Goal: Task Accomplishment & Management: Use online tool/utility

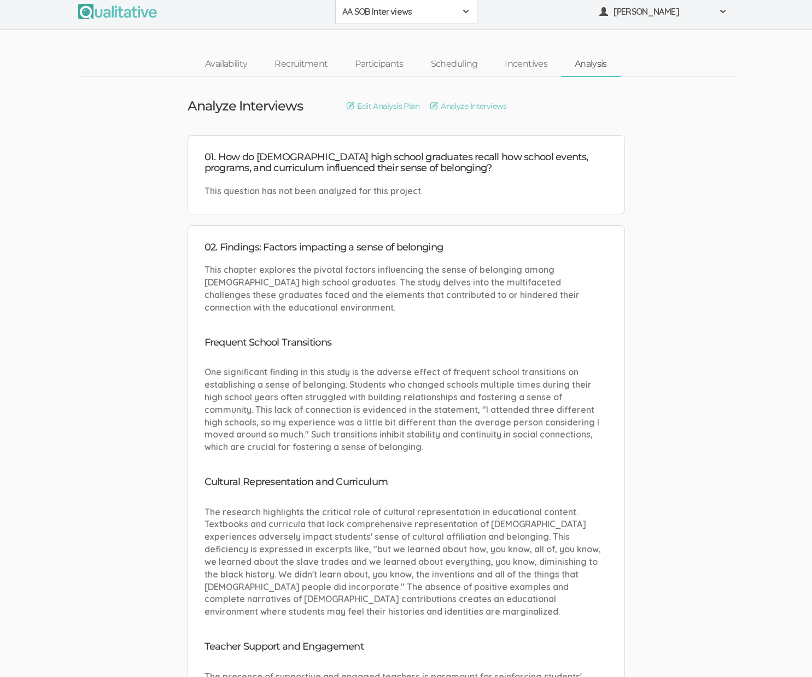
scroll to position [6, 0]
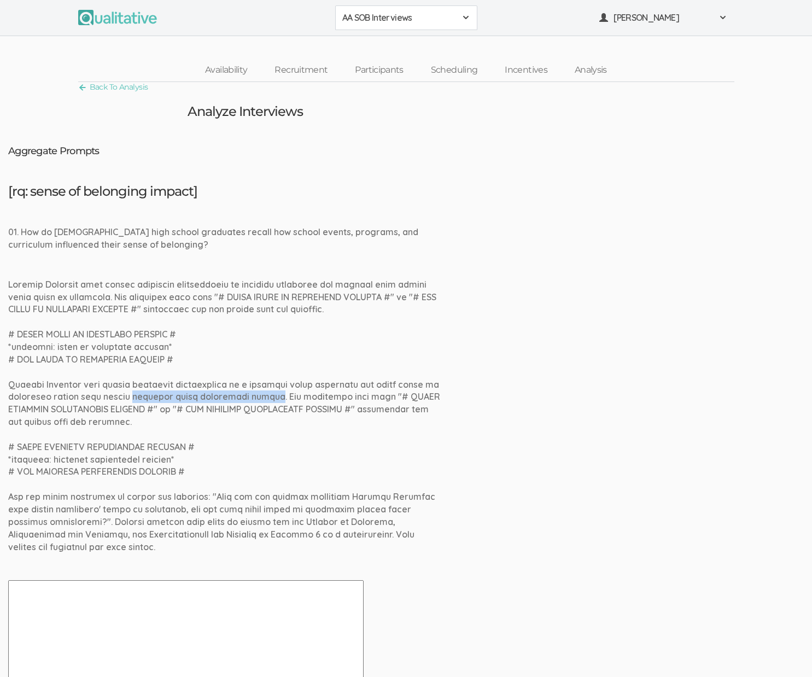
drag, startPoint x: 131, startPoint y: 397, endPoint x: 261, endPoint y: 396, distance: 130.7
click at [261, 396] on div at bounding box center [227, 415] width 438 height 275
copy div "impacted their collegiate career"
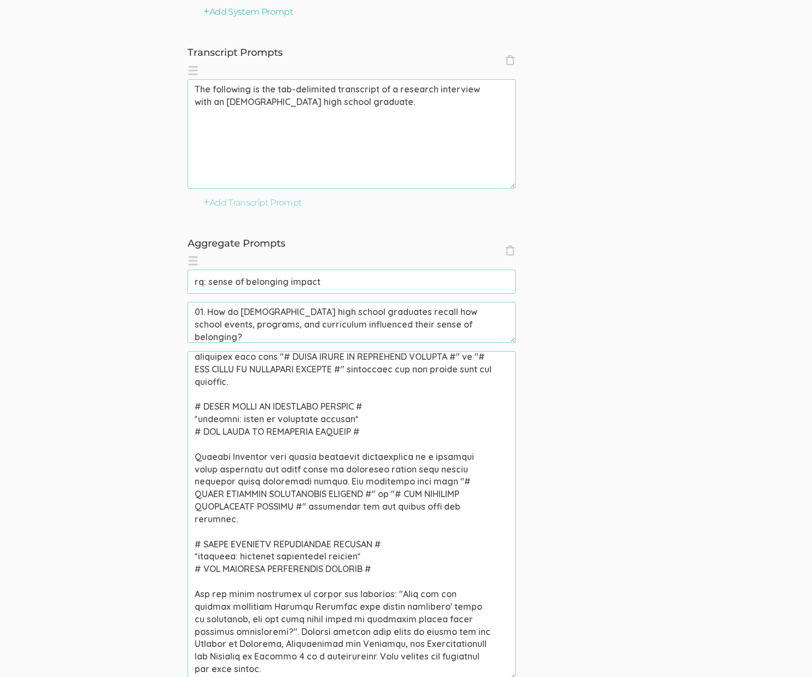
scroll to position [397, 0]
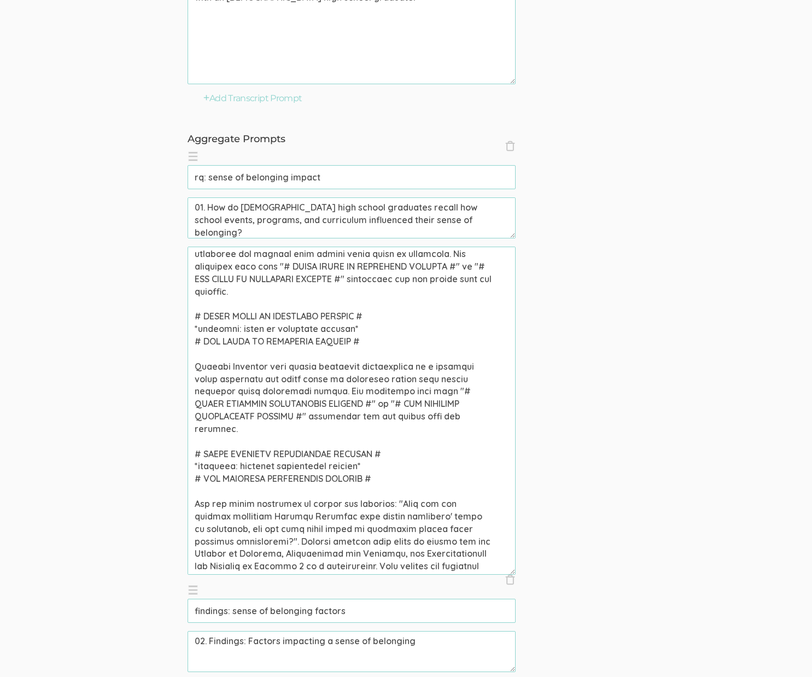
scroll to position [29, 0]
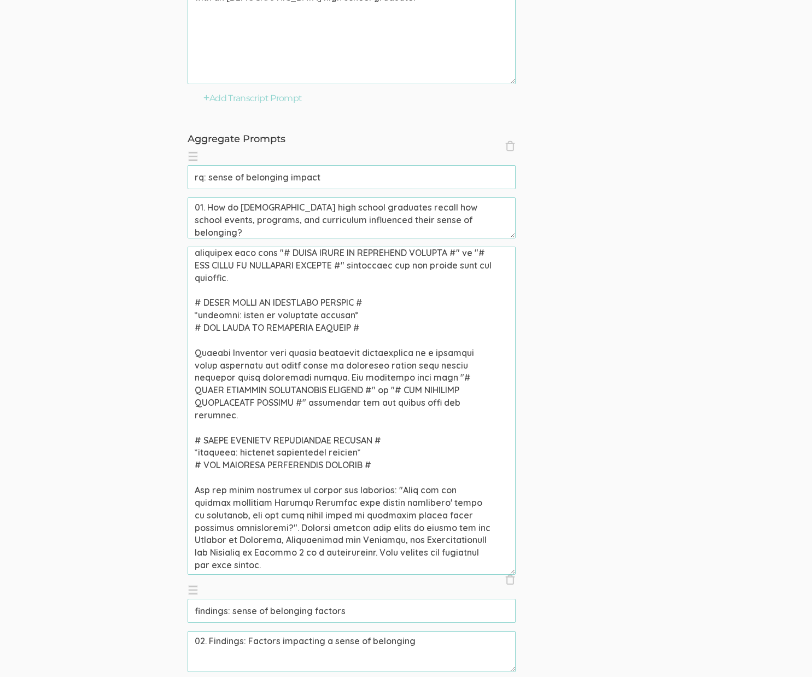
drag, startPoint x: 404, startPoint y: 514, endPoint x: 394, endPoint y: 518, distance: 11.1
click at [394, 518] on textarea at bounding box center [352, 411] width 328 height 328
click at [338, 512] on textarea at bounding box center [352, 411] width 328 height 328
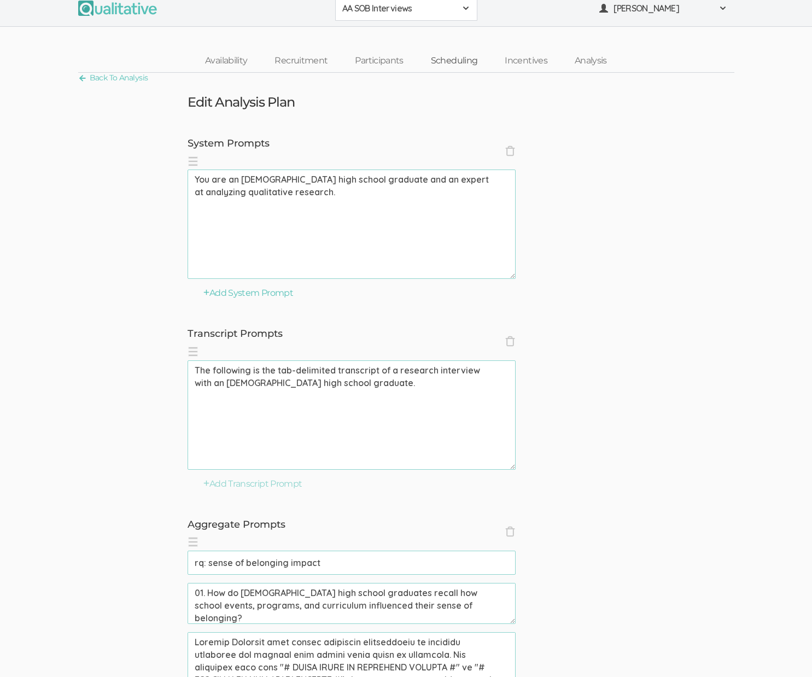
scroll to position [272, 0]
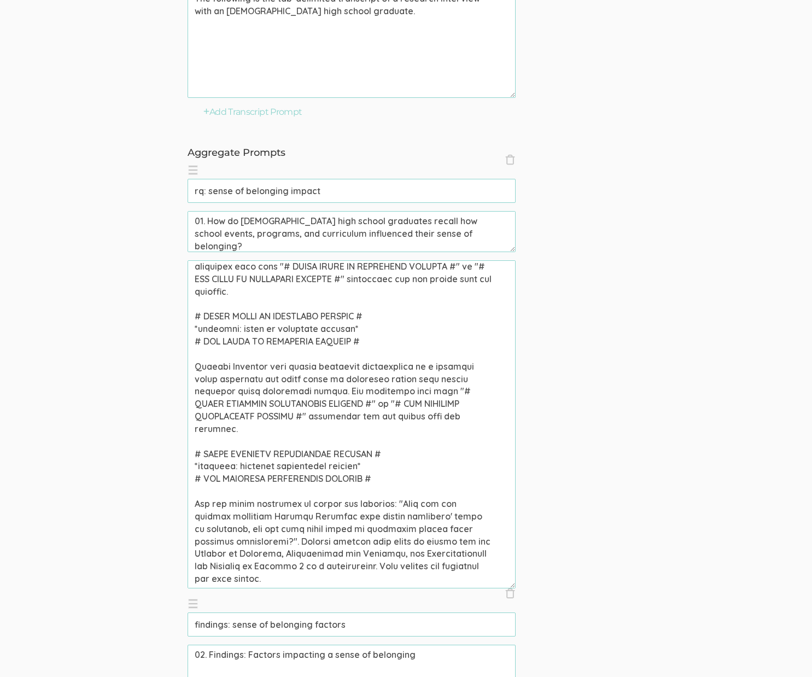
scroll to position [435, 0]
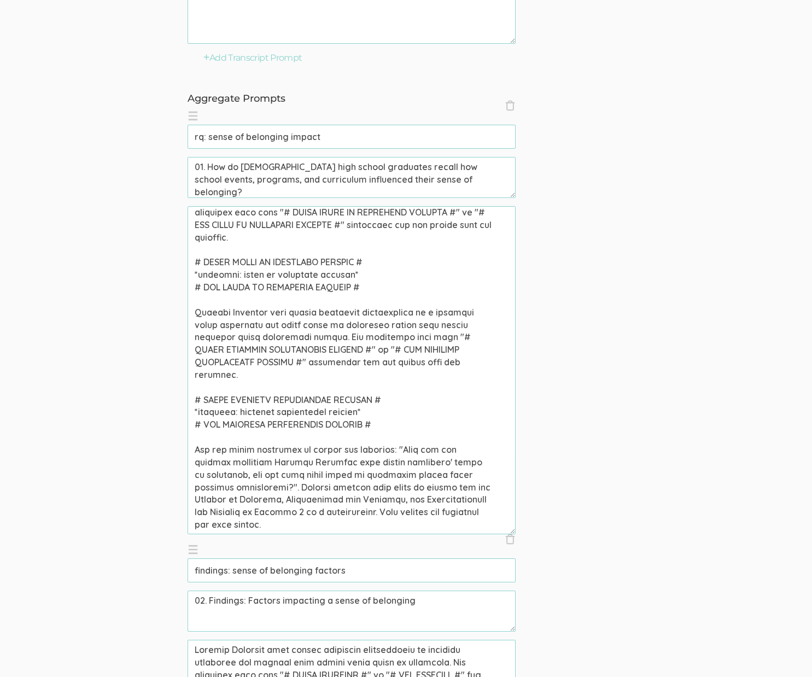
drag, startPoint x: 402, startPoint y: 473, endPoint x: 292, endPoint y: 487, distance: 111.5
click at [292, 487] on textarea at bounding box center [352, 370] width 328 height 328
paste textarea "impacted their collegiate career"
click at [437, 474] on textarea at bounding box center [352, 370] width 328 height 328
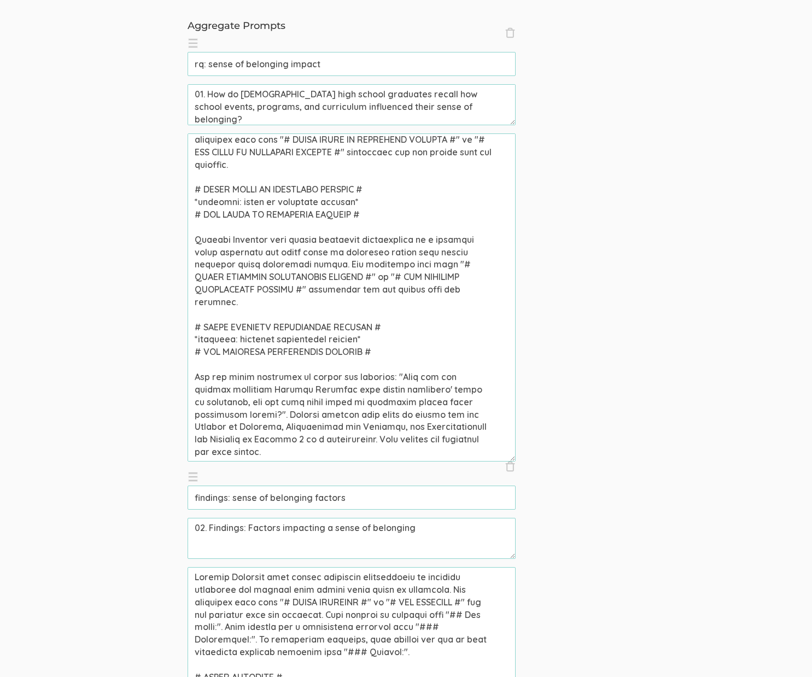
scroll to position [509, 0]
type textarea "African American high school graduates participated in research examining the f…"
click at [404, 64] on input "rq: sense of belonging impact" at bounding box center [352, 63] width 328 height 24
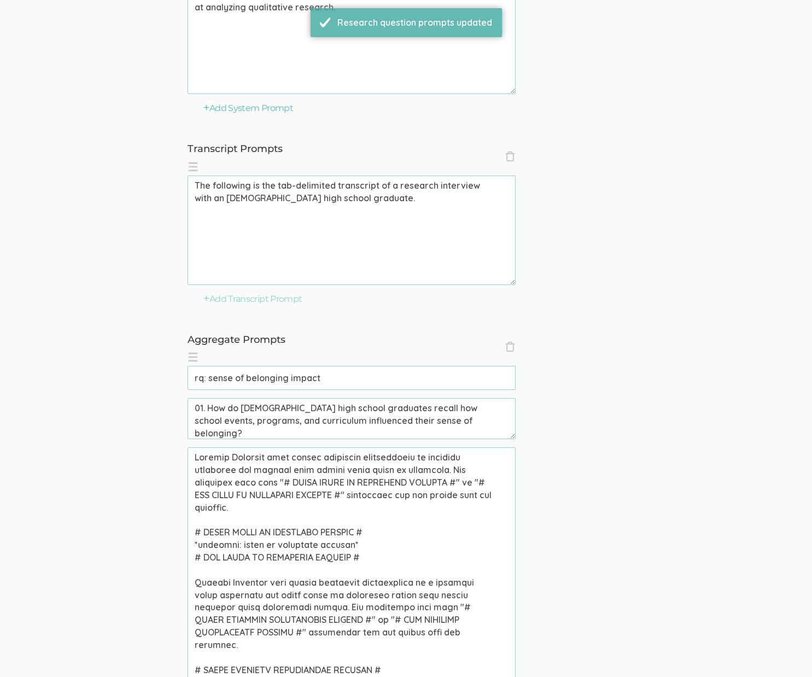
scroll to position [478, 0]
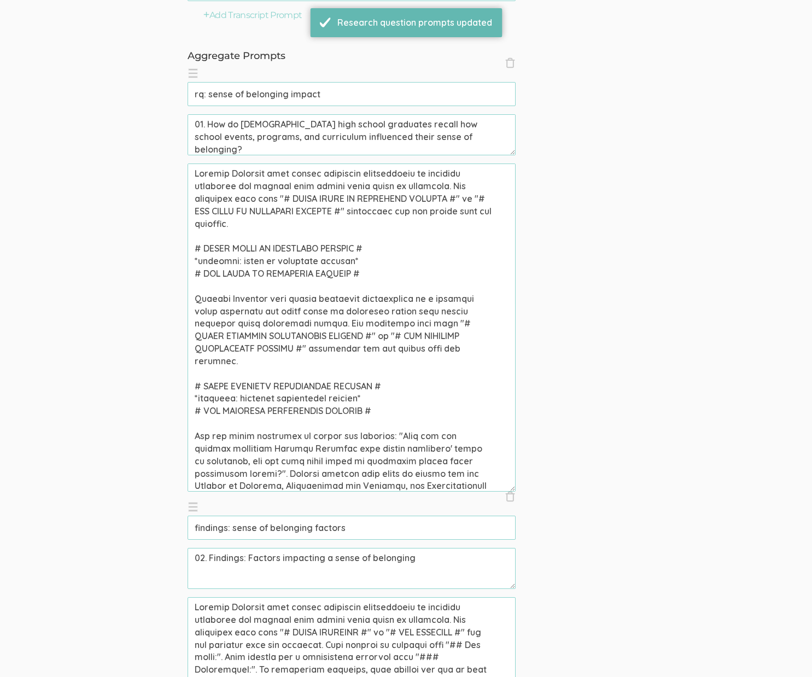
click at [365, 329] on textarea at bounding box center [352, 328] width 328 height 328
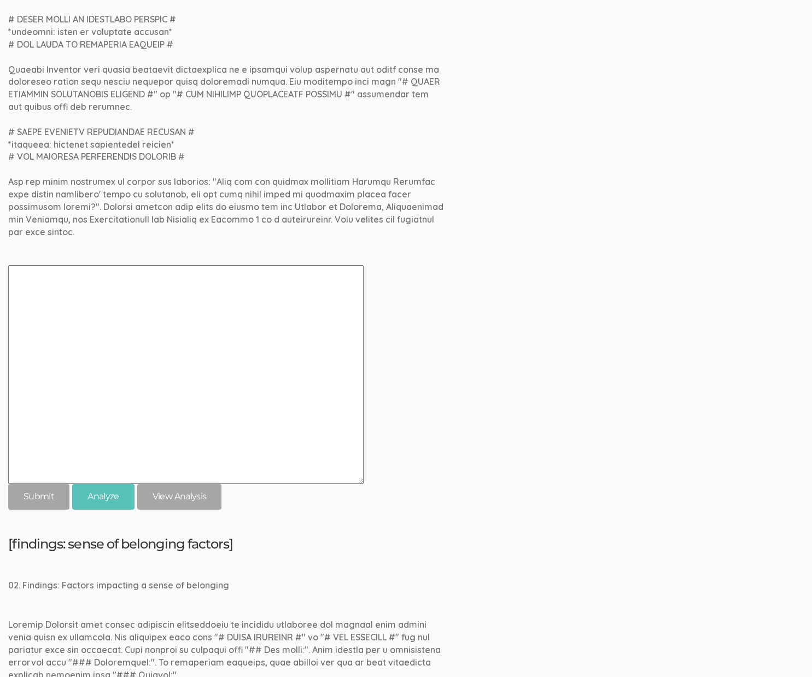
scroll to position [318, 0]
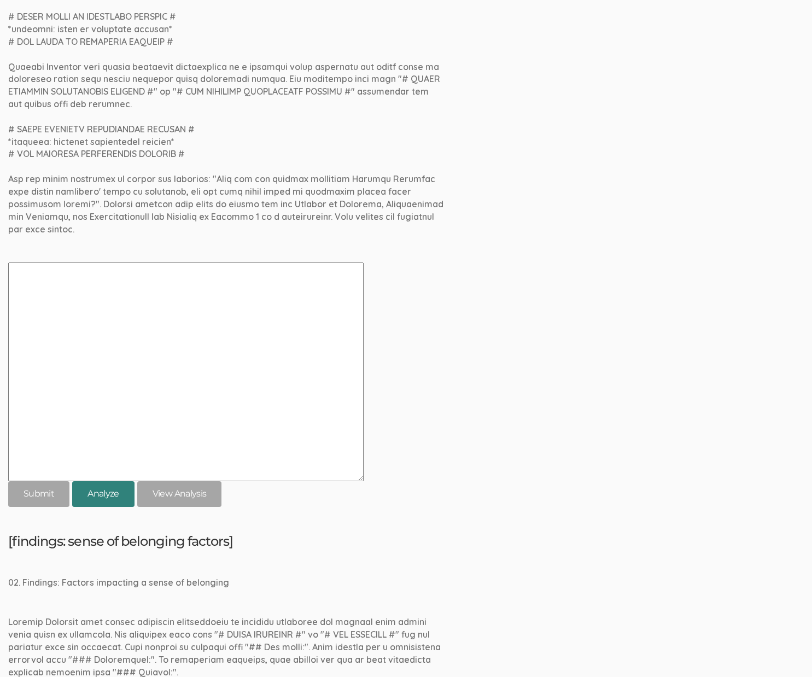
click at [112, 485] on button "Analyze" at bounding box center [103, 494] width 62 height 26
click at [554, 334] on div "[rq: sense of belonging impact] 01. How do [DEMOGRAPHIC_DATA] high school gradu…" at bounding box center [406, 187] width 796 height 640
click at [500, 424] on div "[rq: sense of belonging impact] 01. How do [DEMOGRAPHIC_DATA] high school gradu…" at bounding box center [406, 187] width 796 height 640
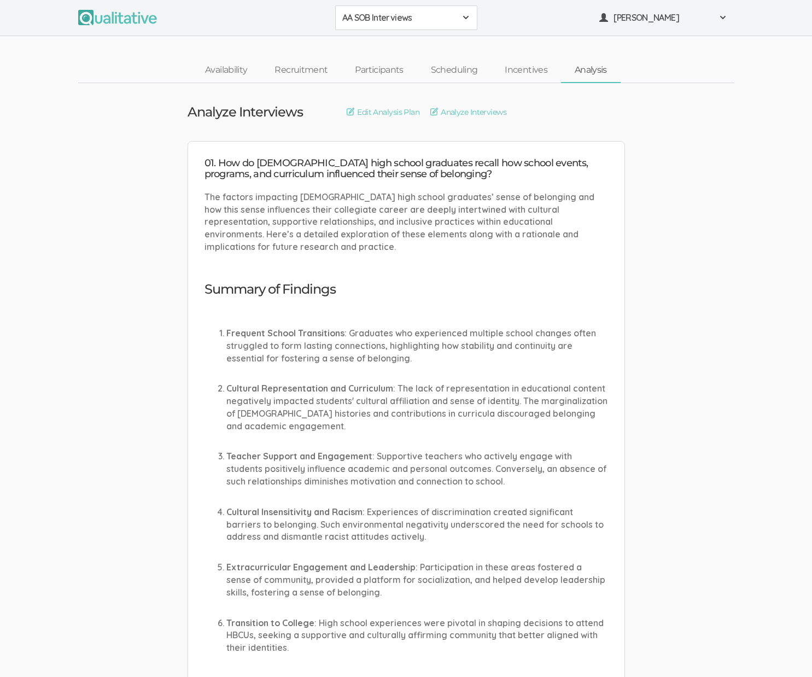
scroll to position [3665, 0]
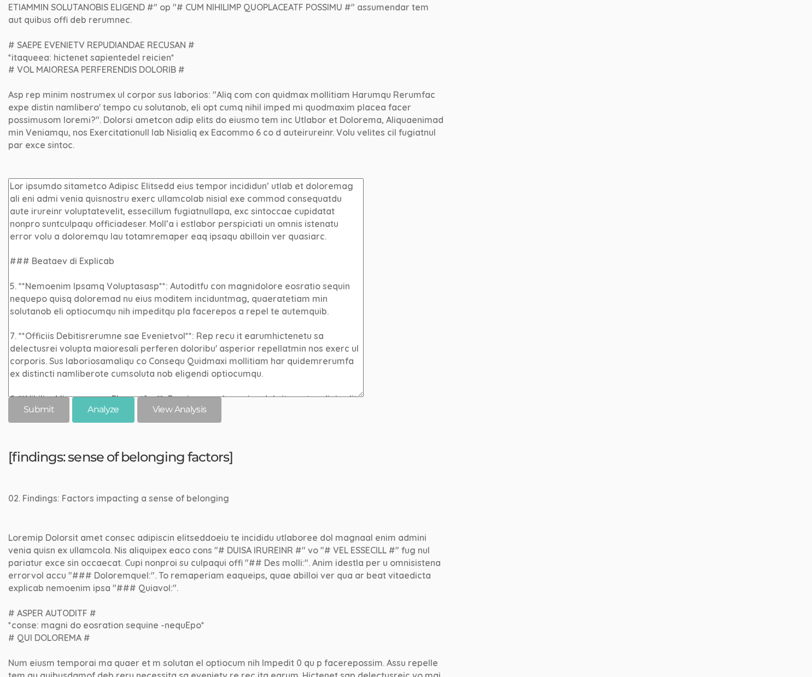
scroll to position [407, 0]
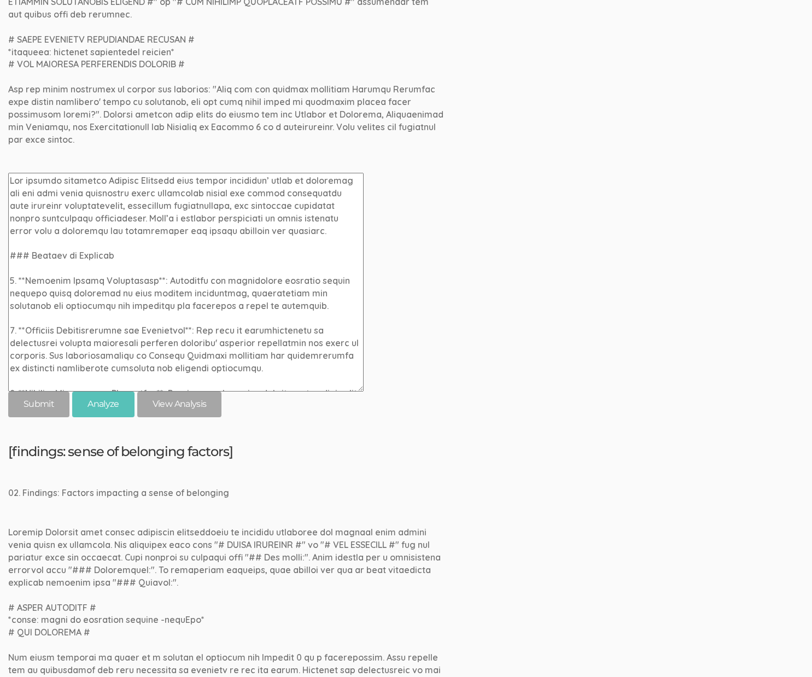
click at [25, 244] on textarea at bounding box center [186, 282] width 356 height 219
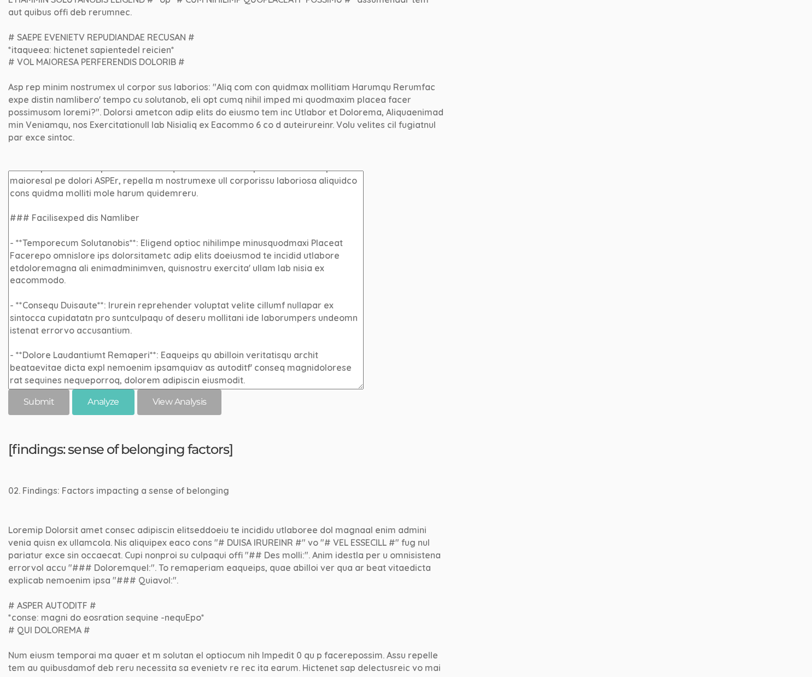
scroll to position [366, 0]
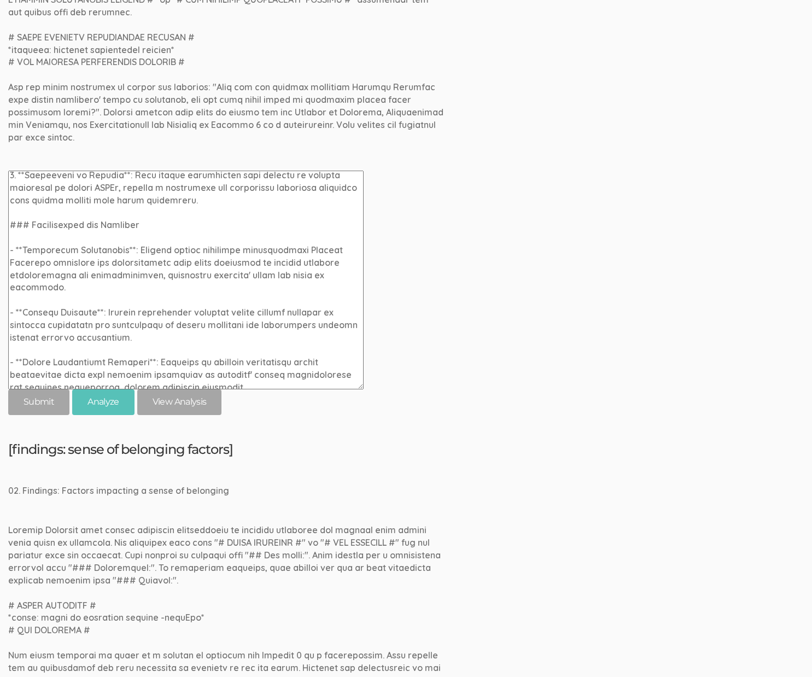
click at [26, 214] on textarea at bounding box center [186, 280] width 356 height 219
paste textarea "#"
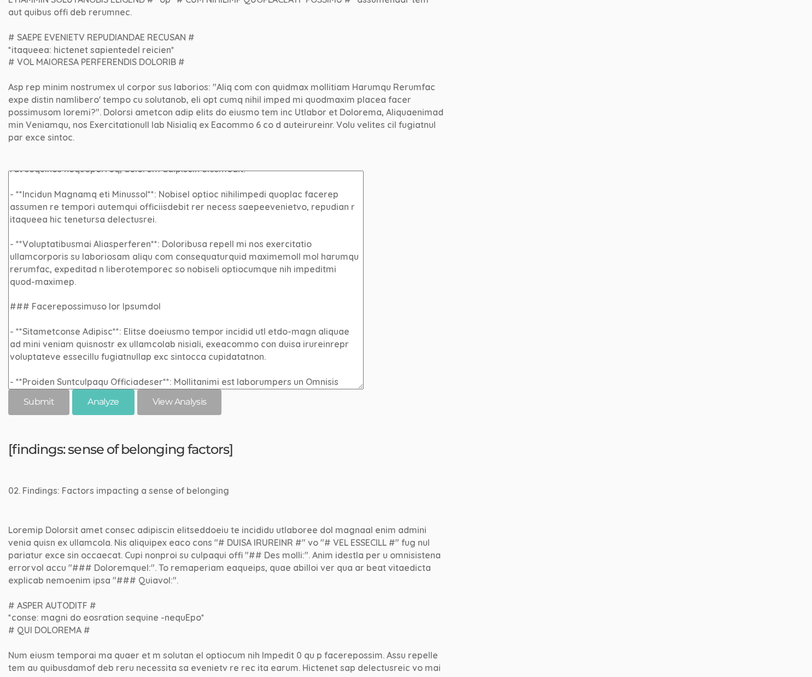
scroll to position [616, 0]
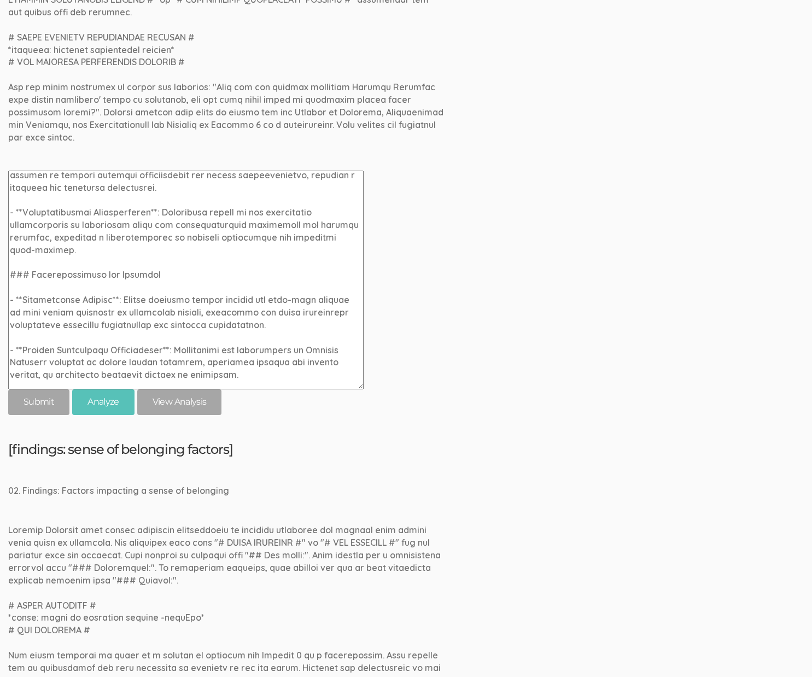
click at [28, 261] on textarea at bounding box center [186, 280] width 356 height 219
paste textarea "#"
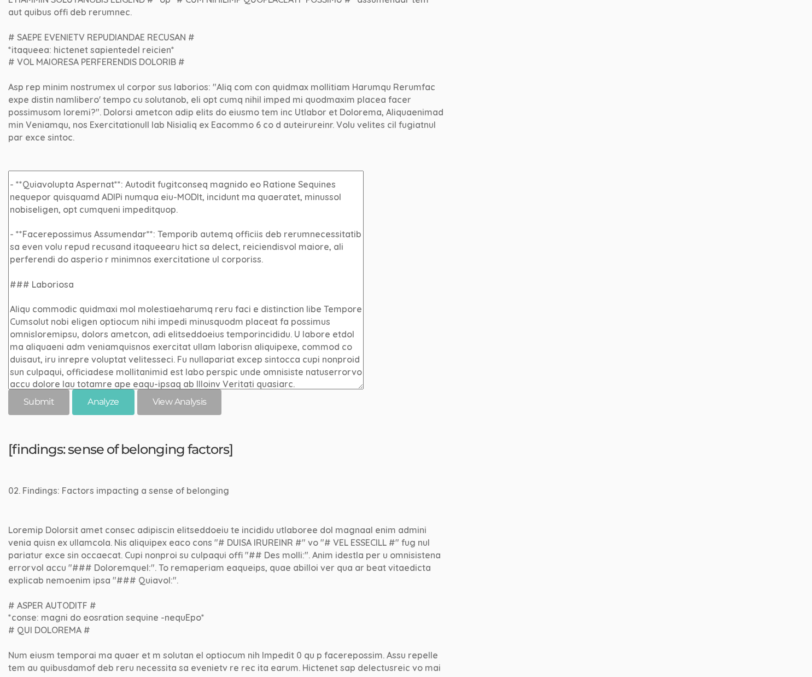
scroll to position [831, 0]
click at [30, 272] on textarea at bounding box center [186, 280] width 356 height 219
paste textarea "#"
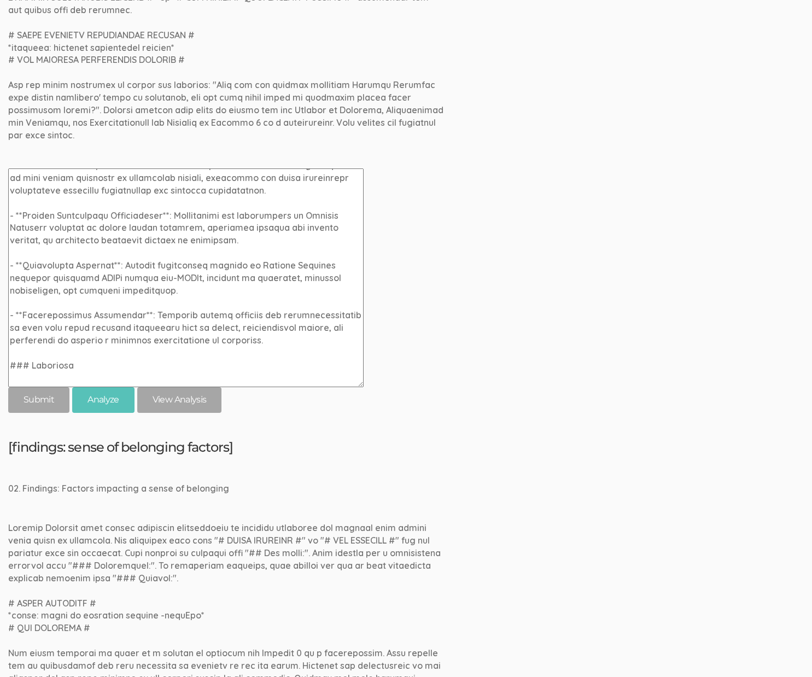
scroll to position [834, 0]
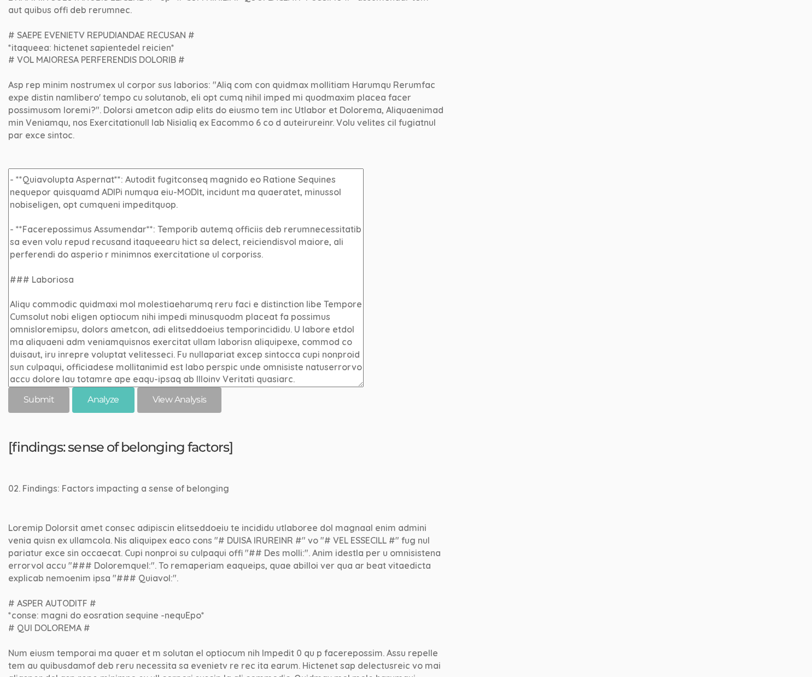
click at [28, 267] on textarea at bounding box center [186, 277] width 356 height 219
paste textarea "#"
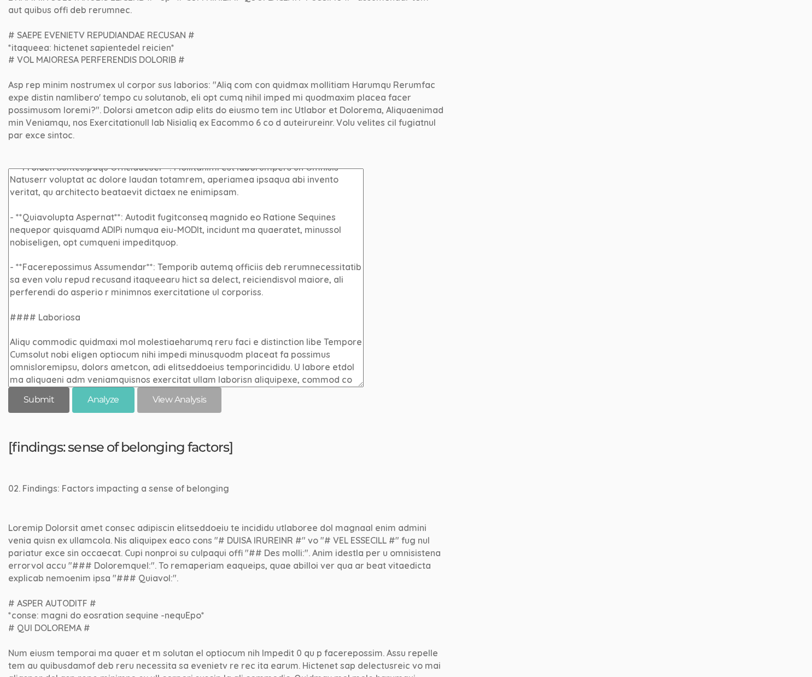
type textarea "The factors impacting African American high school graduates’ sense of belongin…"
click at [22, 387] on input "submit" at bounding box center [38, 400] width 61 height 26
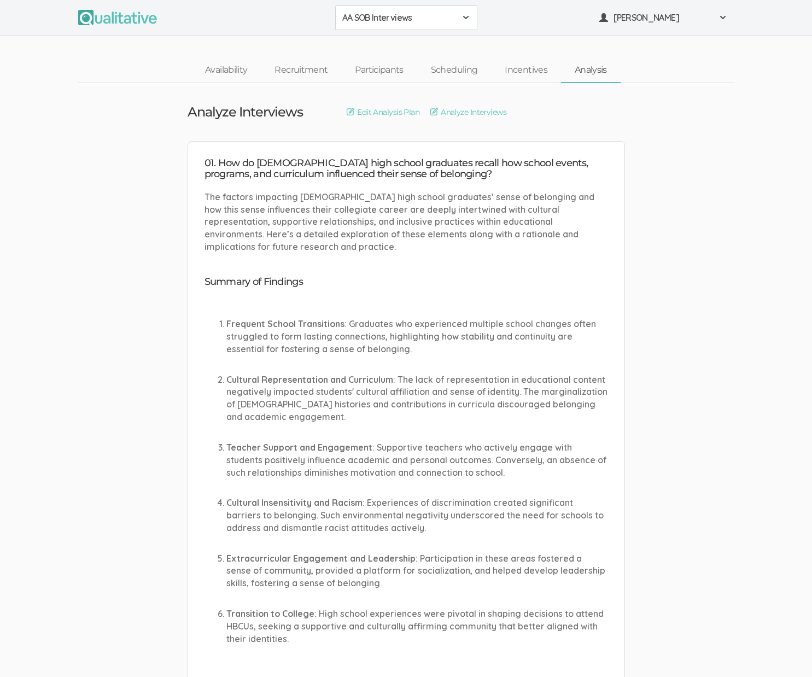
click at [438, 443] on p "Teacher Support and Engagement : Supportive teachers who actively engage with s…" at bounding box center [417, 460] width 382 height 38
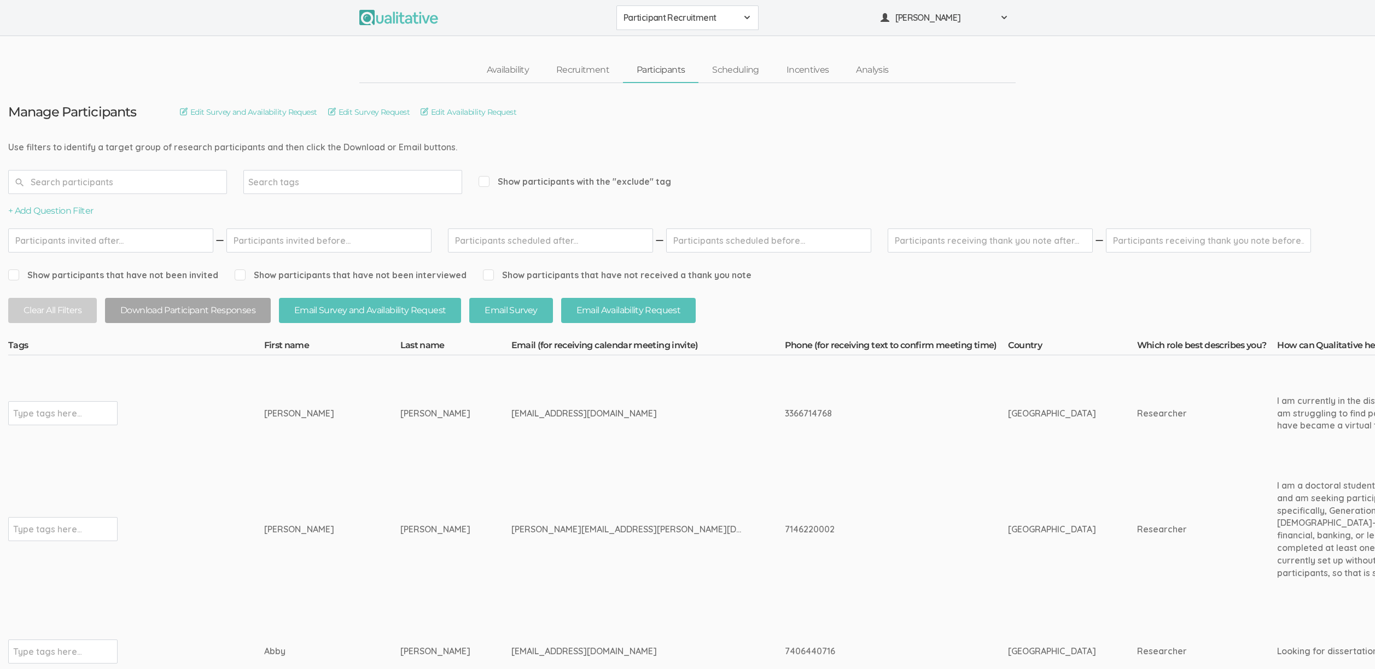
scroll to position [2690, 0]
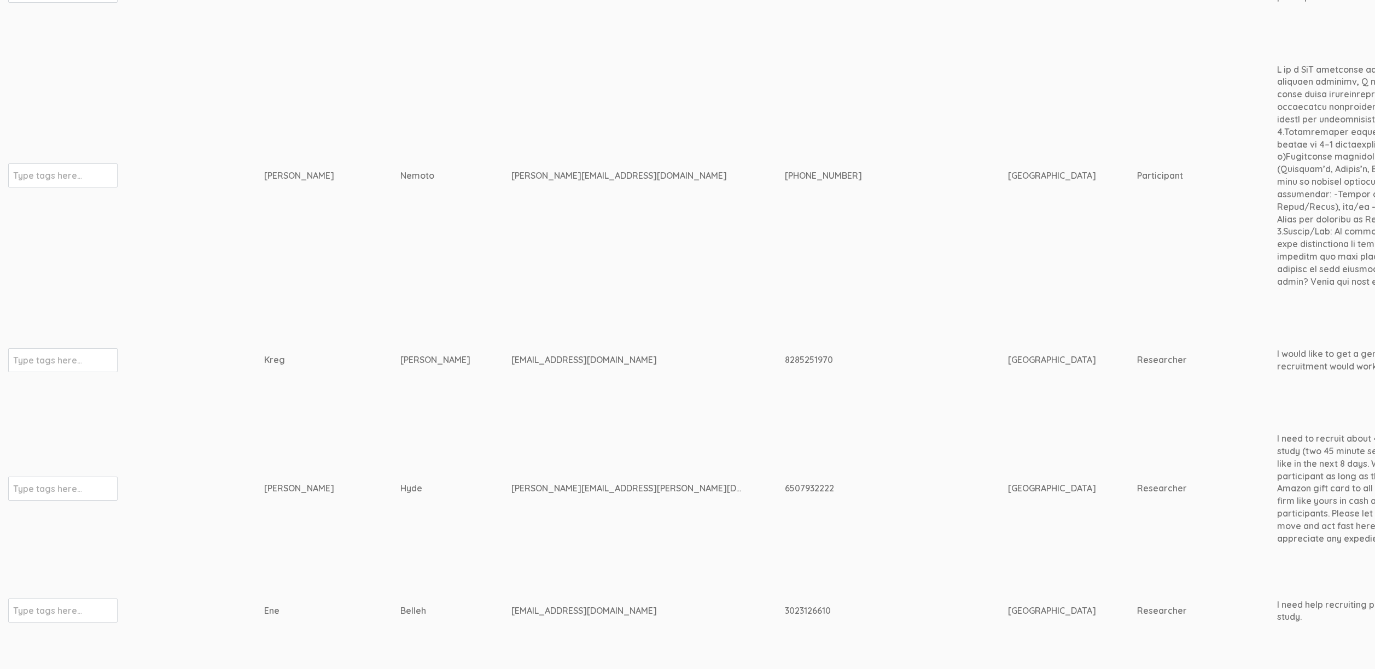
click at [426, 482] on div "Hyde" at bounding box center [435, 488] width 70 height 13
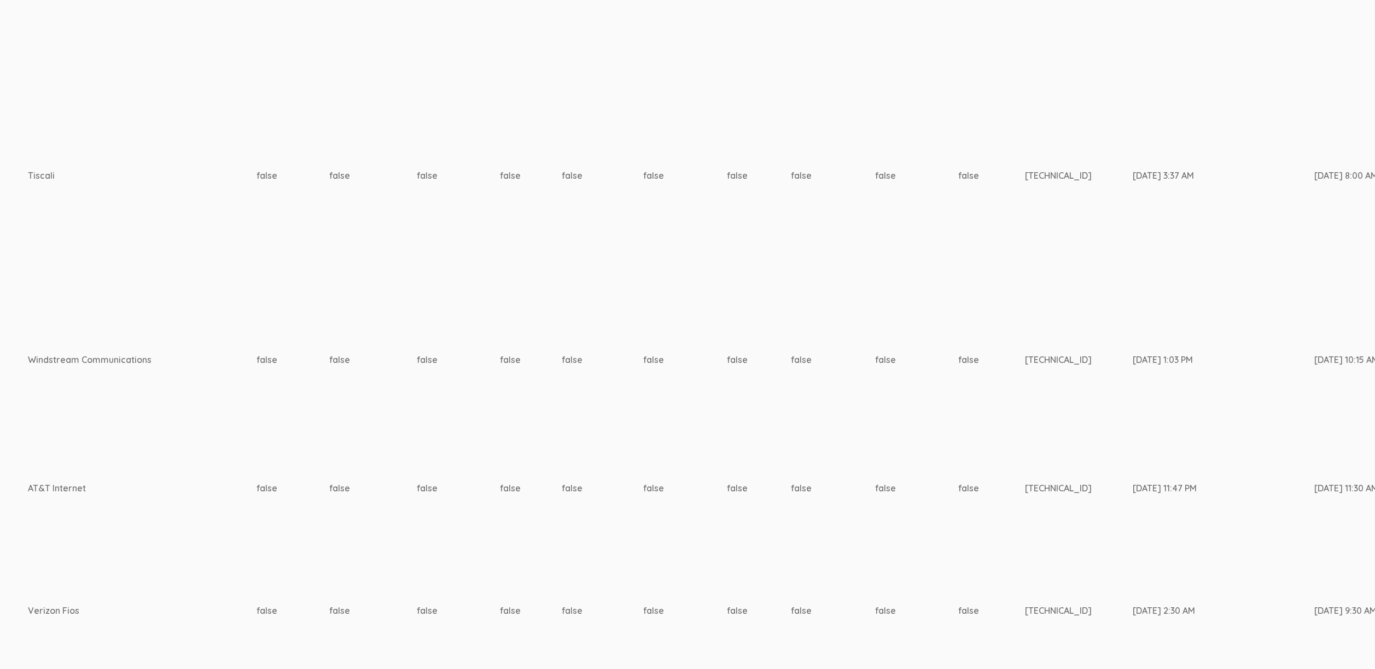
click at [875, 368] on td "false" at bounding box center [916, 360] width 83 height 128
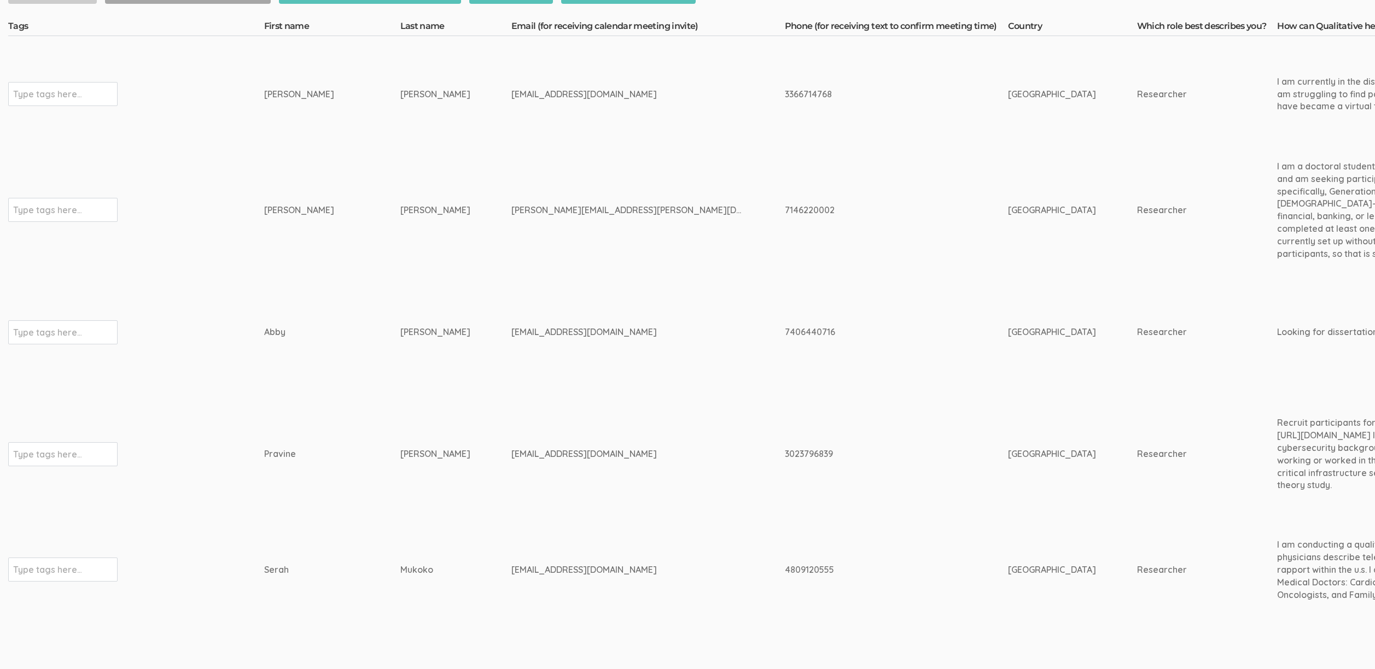
scroll to position [0, 0]
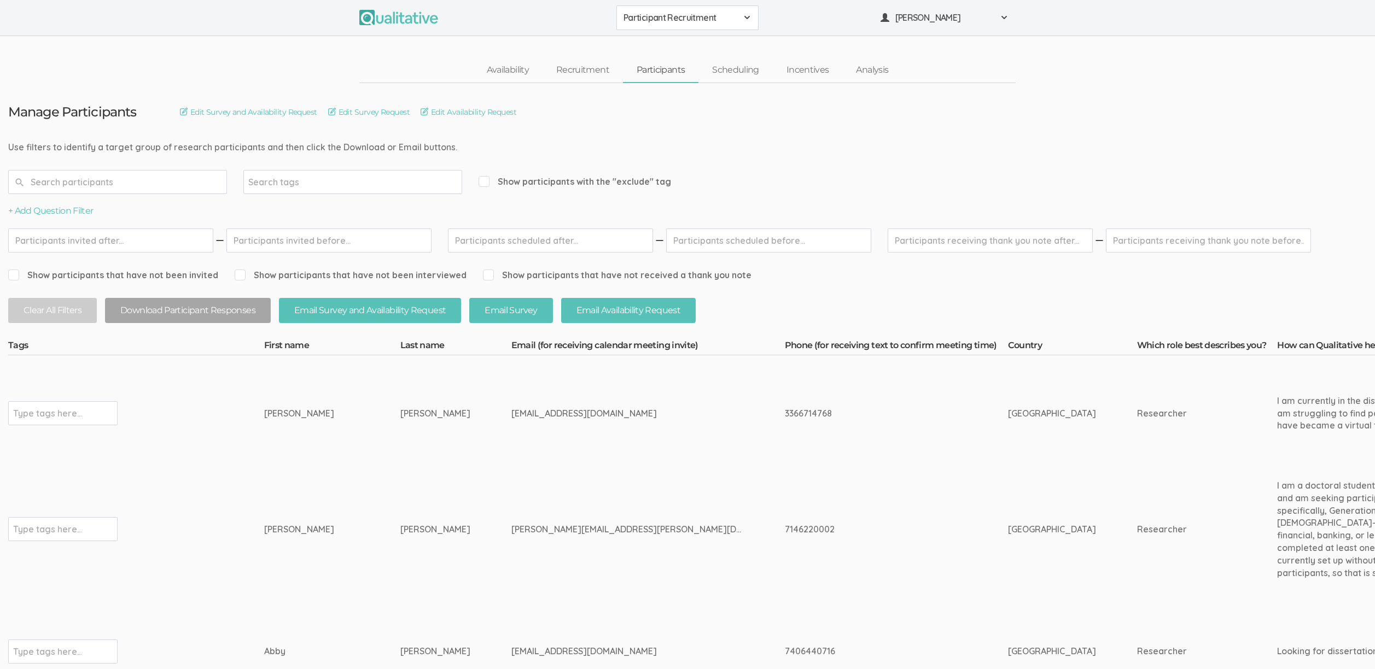
click at [422, 422] on td "[PERSON_NAME]" at bounding box center [455, 414] width 111 height 116
